Goal: Find specific page/section: Find specific page/section

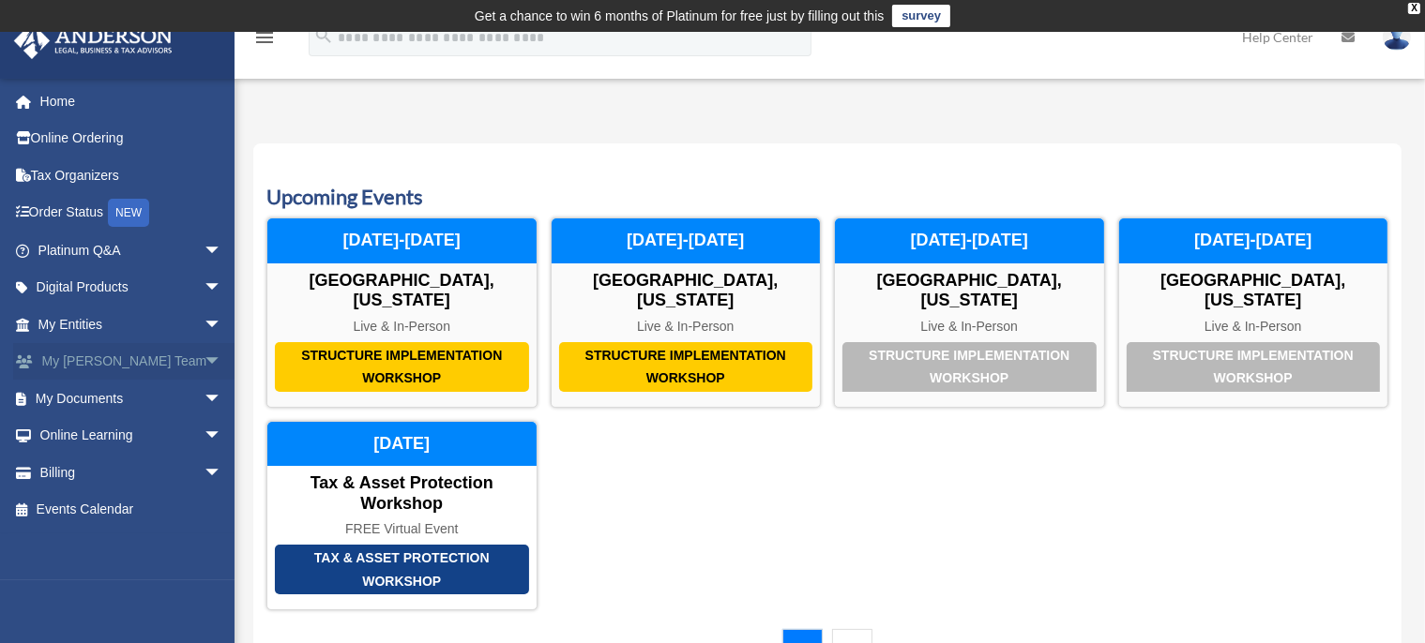
click at [101, 361] on link "My Anderson Team arrow_drop_down" at bounding box center [131, 362] width 237 height 38
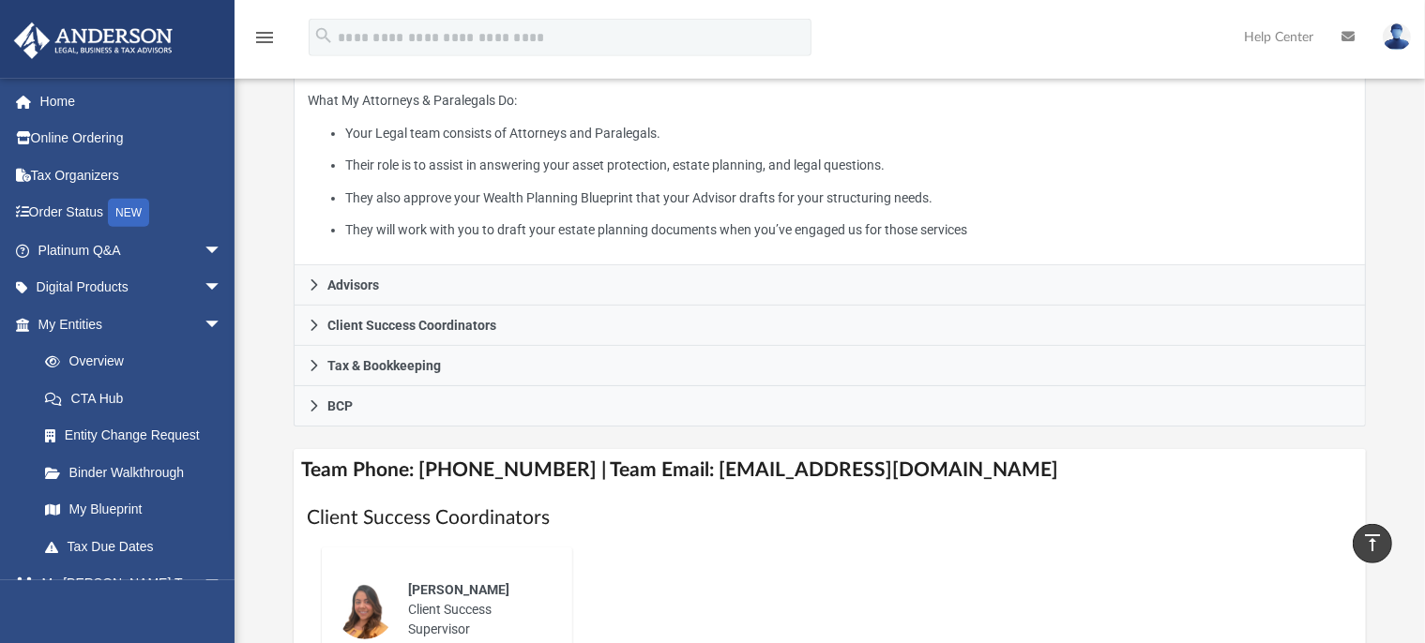
scroll to position [380, 0]
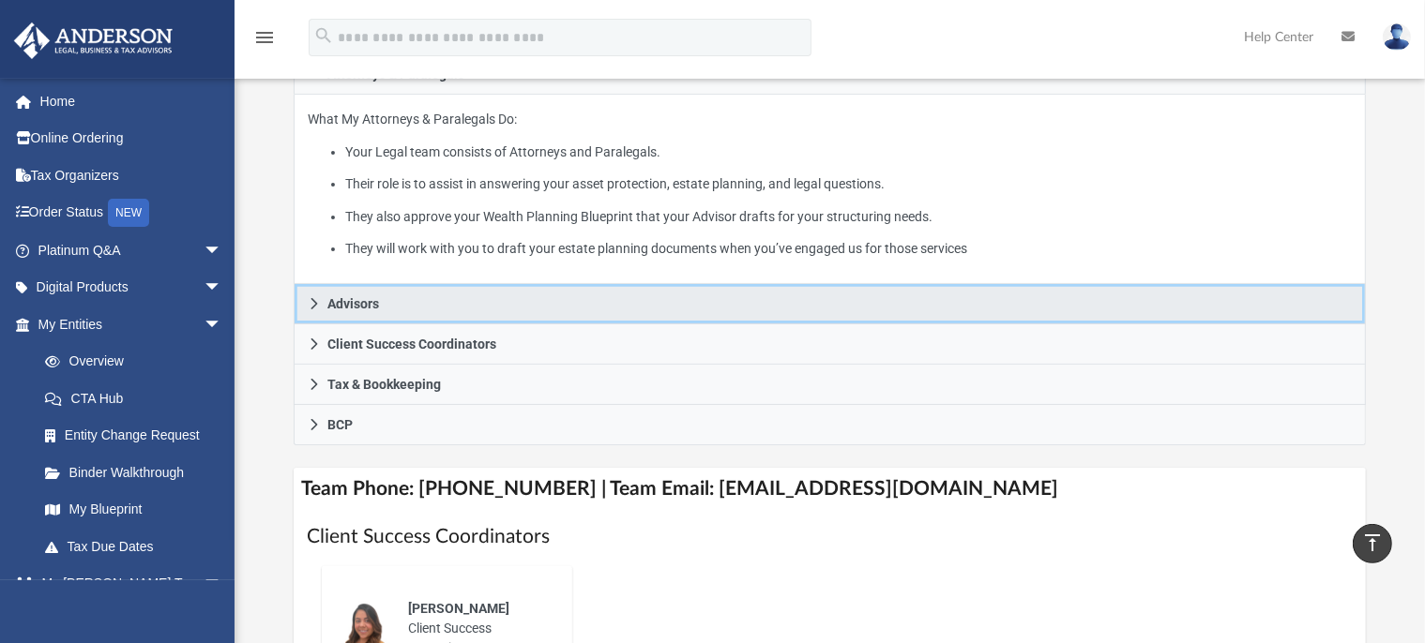
click at [351, 309] on span "Advisors" at bounding box center [353, 303] width 52 height 13
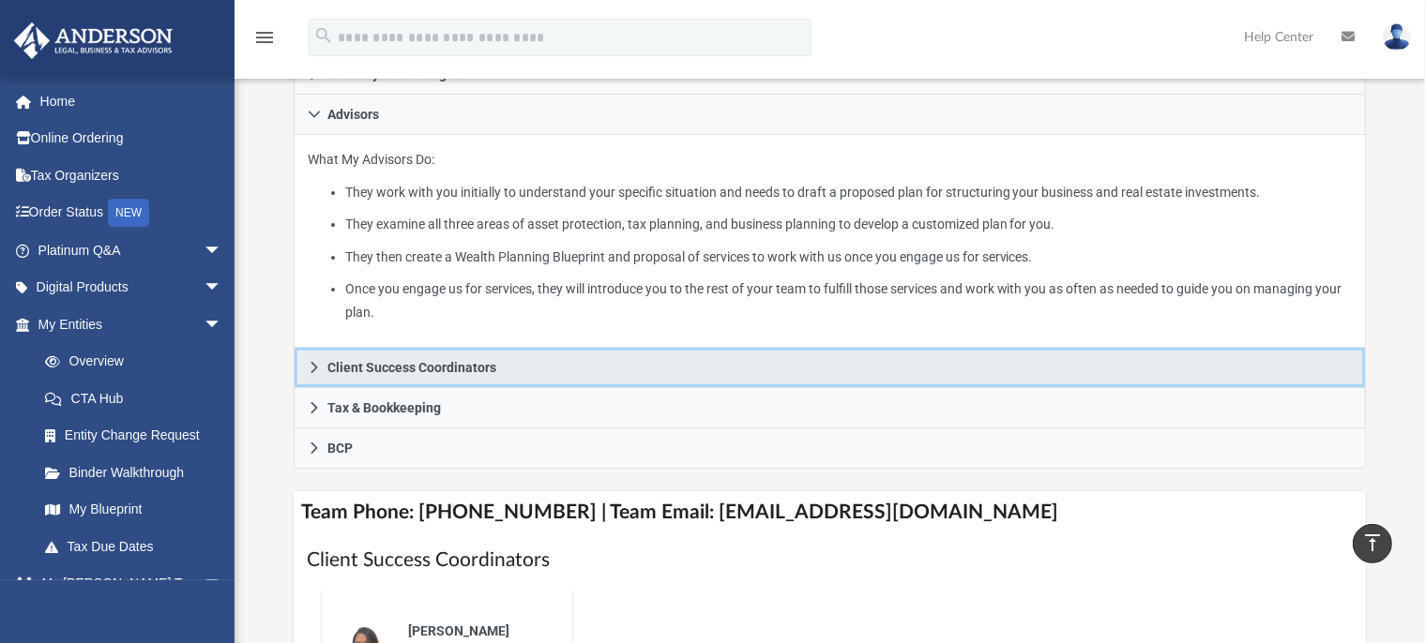
click at [445, 369] on span "Client Success Coordinators" at bounding box center [411, 367] width 169 height 13
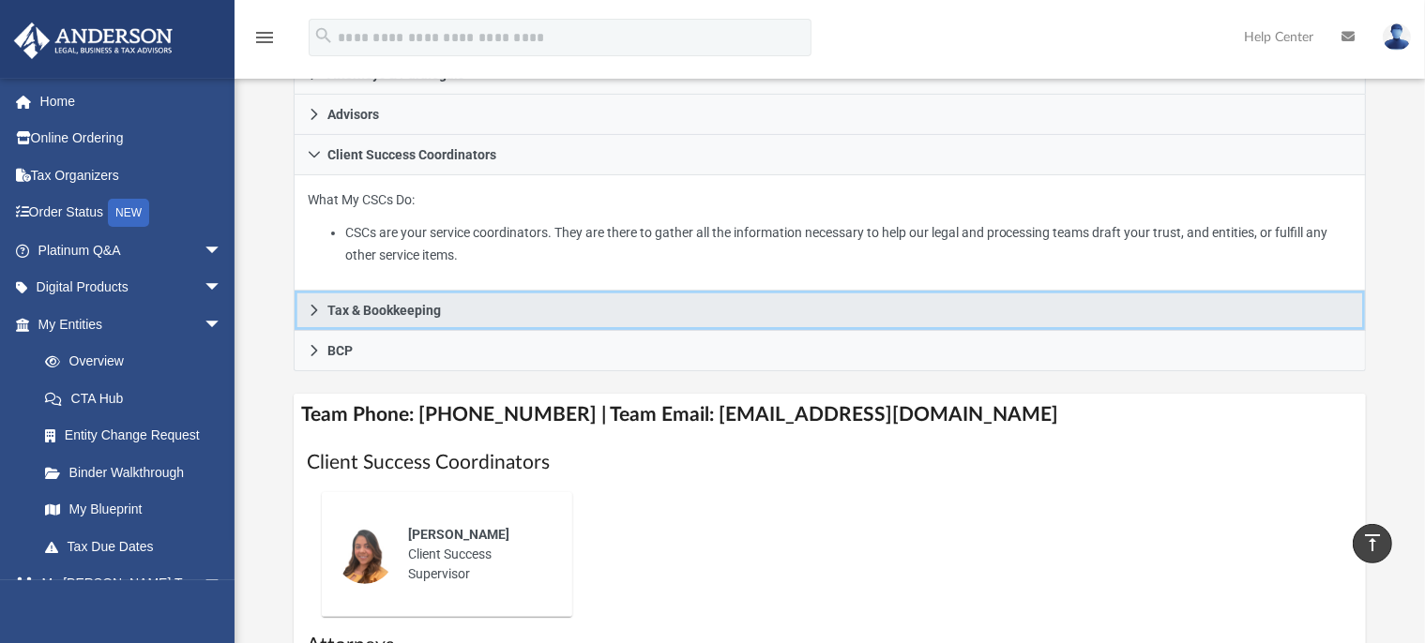
click at [386, 315] on span "Tax & Bookkeeping" at bounding box center [384, 310] width 114 height 13
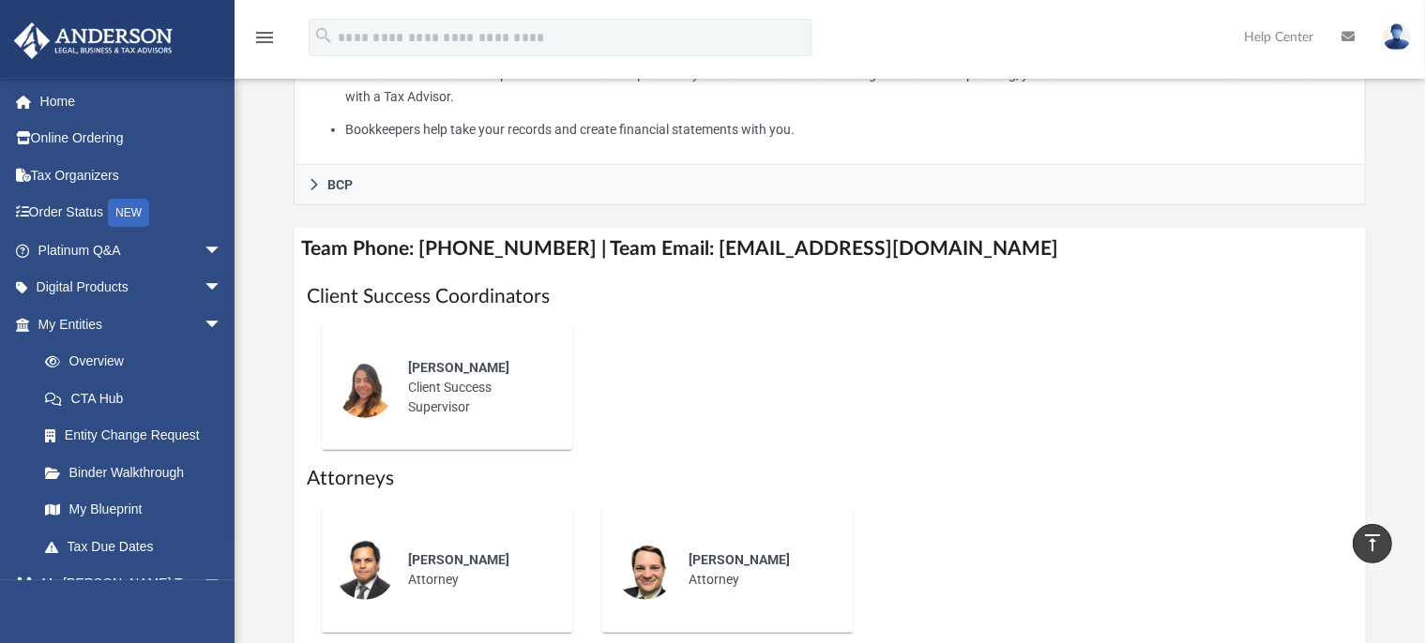
scroll to position [775, 0]
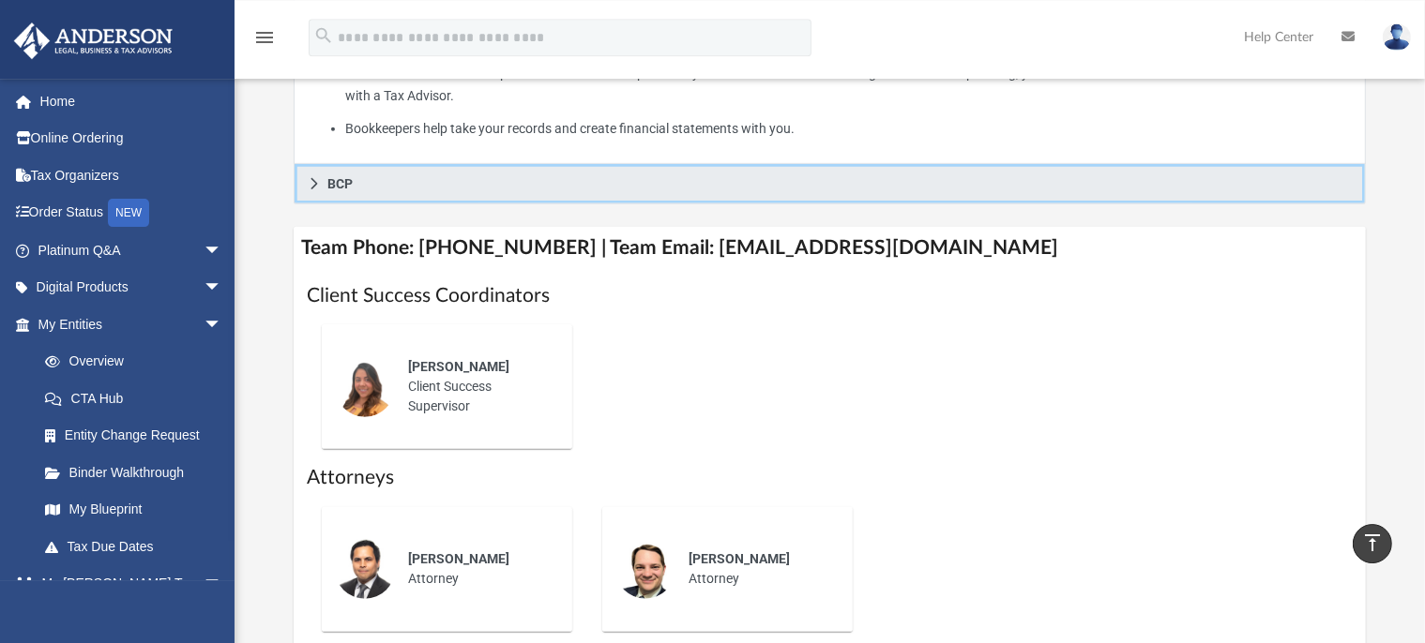
click at [336, 190] on span "BCP" at bounding box center [339, 183] width 25 height 13
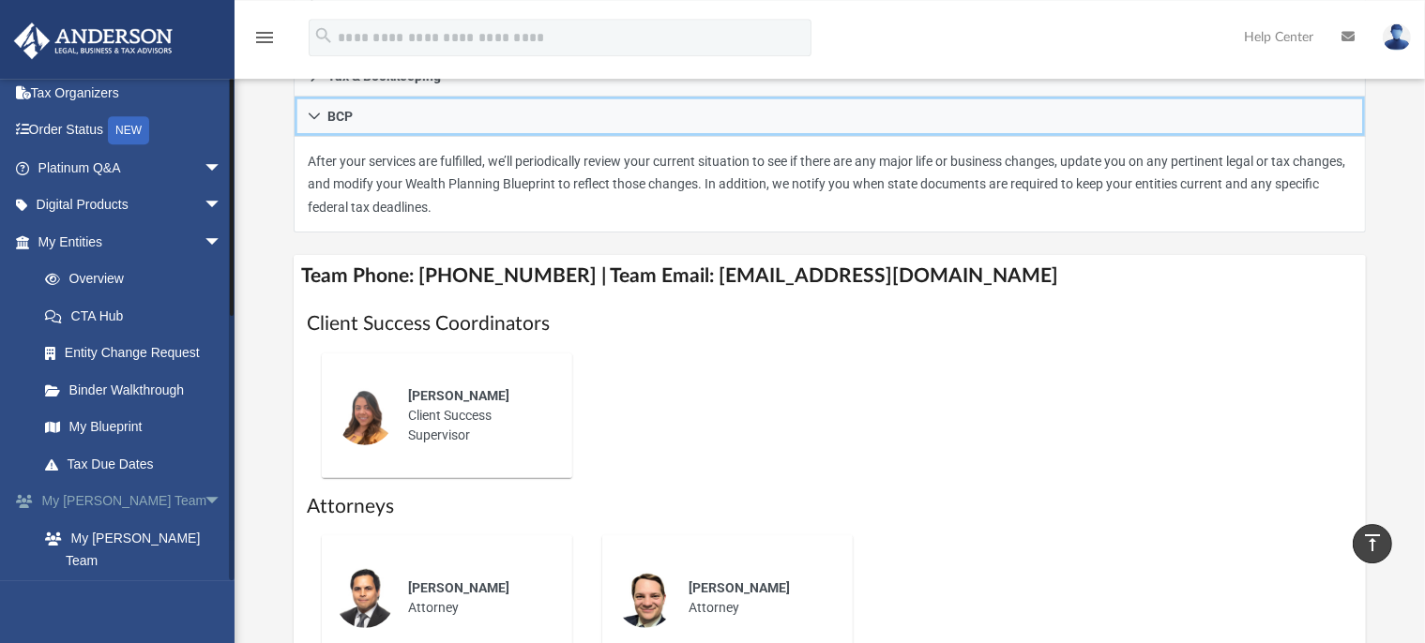
scroll to position [0, 0]
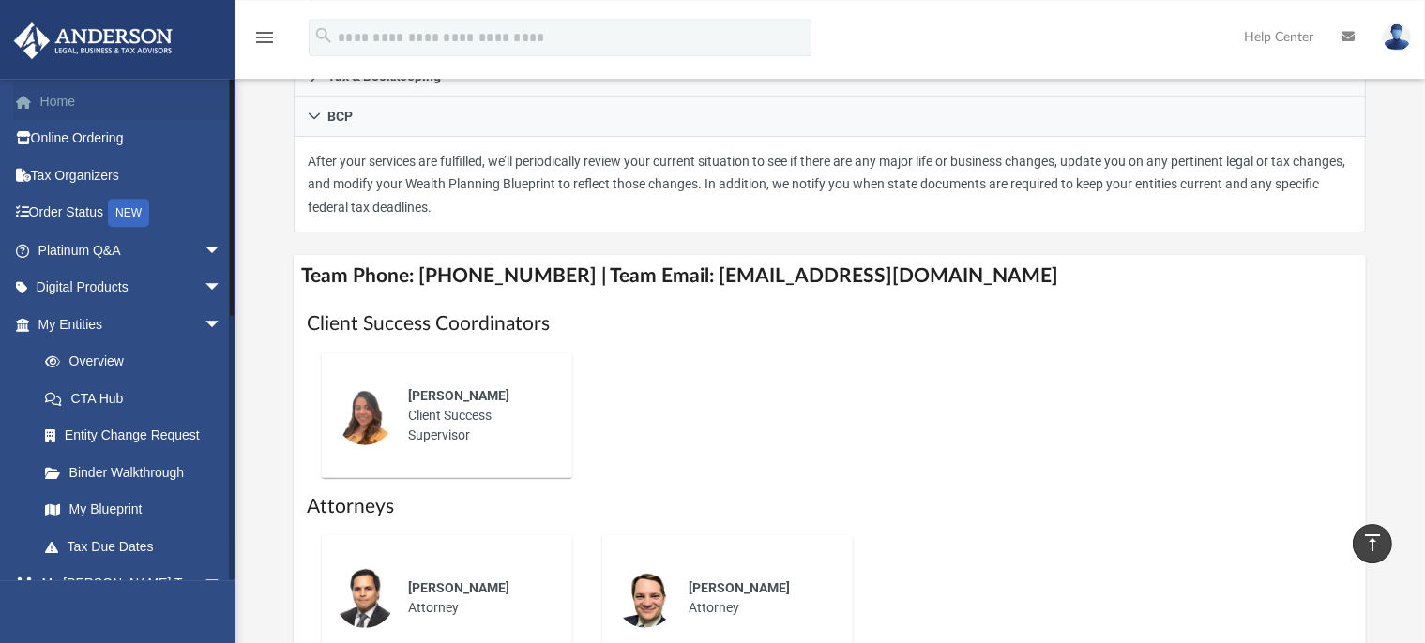
click at [60, 98] on link "Home" at bounding box center [131, 102] width 237 height 38
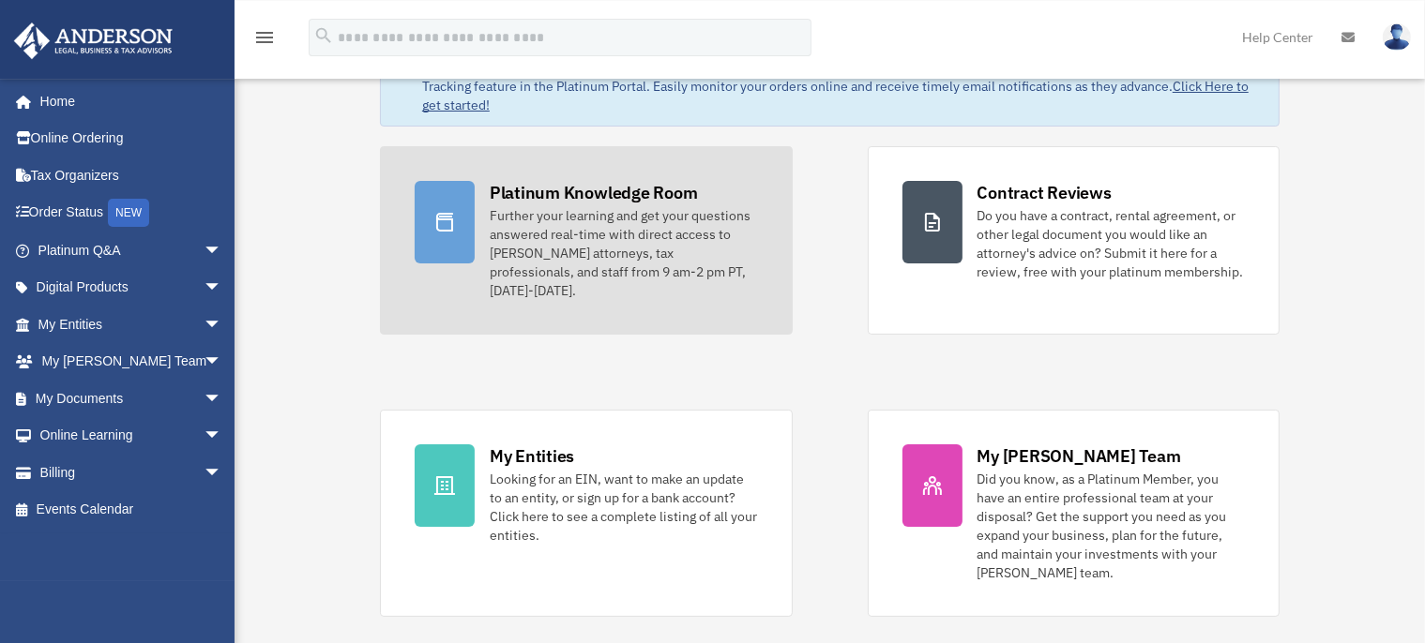
scroll to position [113, 0]
click at [538, 187] on div "Platinum Knowledge Room" at bounding box center [594, 192] width 208 height 23
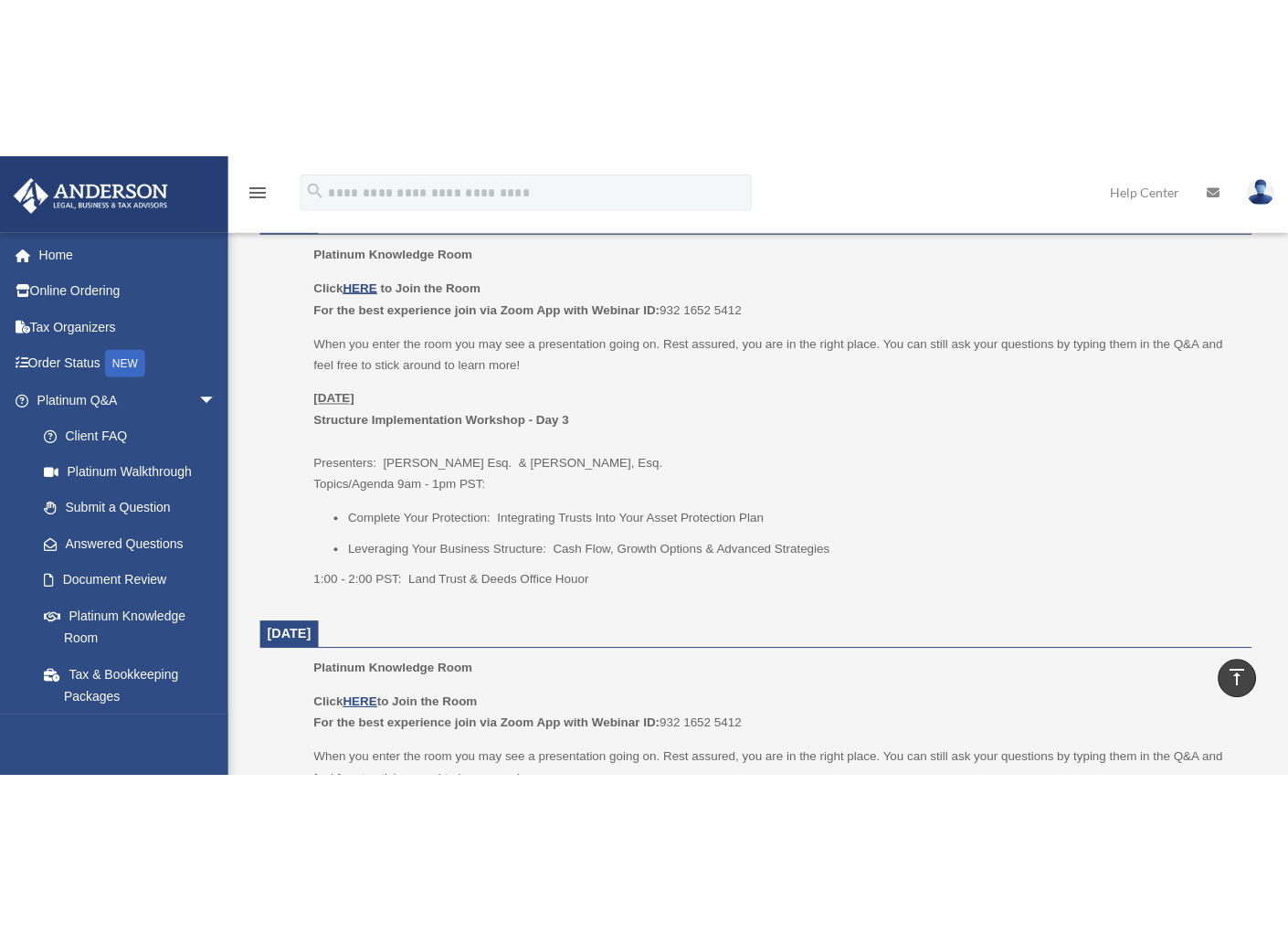
scroll to position [2036, 0]
